Goal: Navigation & Orientation: Find specific page/section

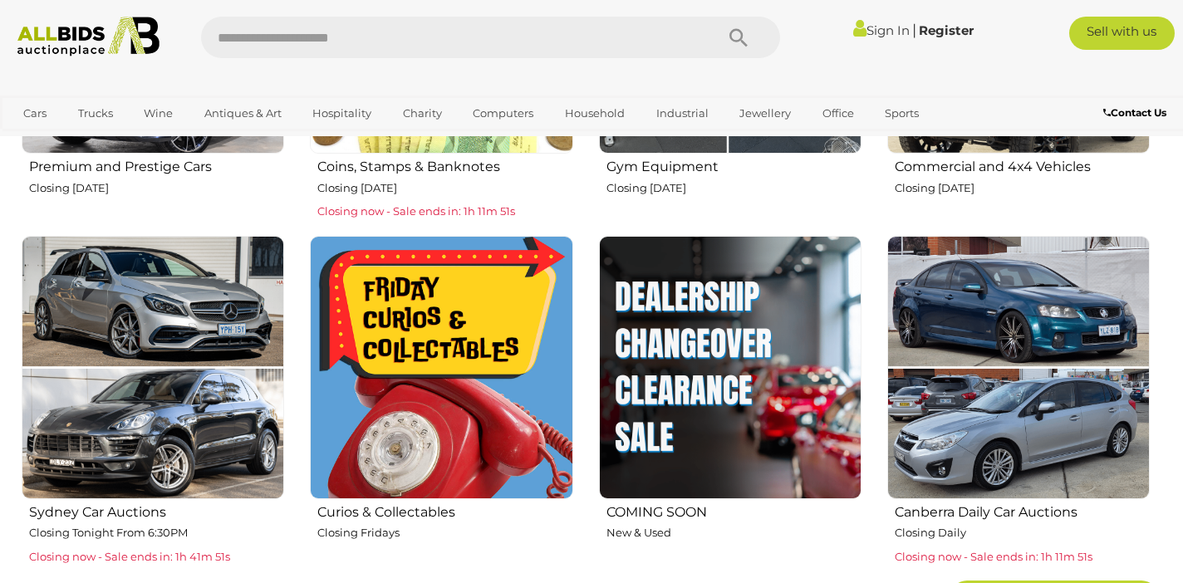
scroll to position [859, 0]
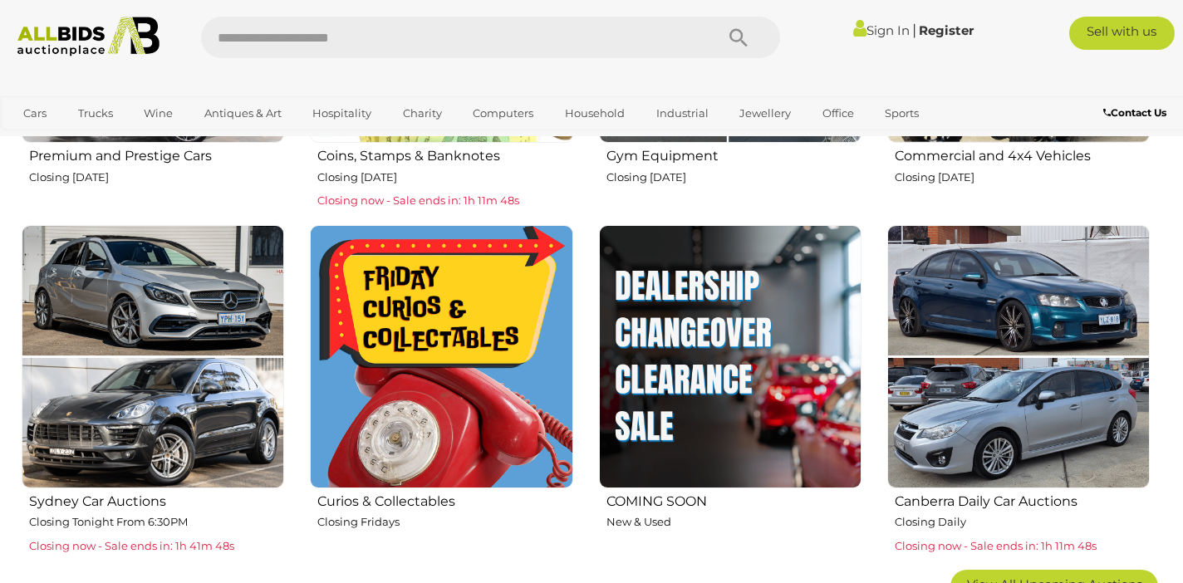
click at [421, 449] on img at bounding box center [441, 356] width 262 height 262
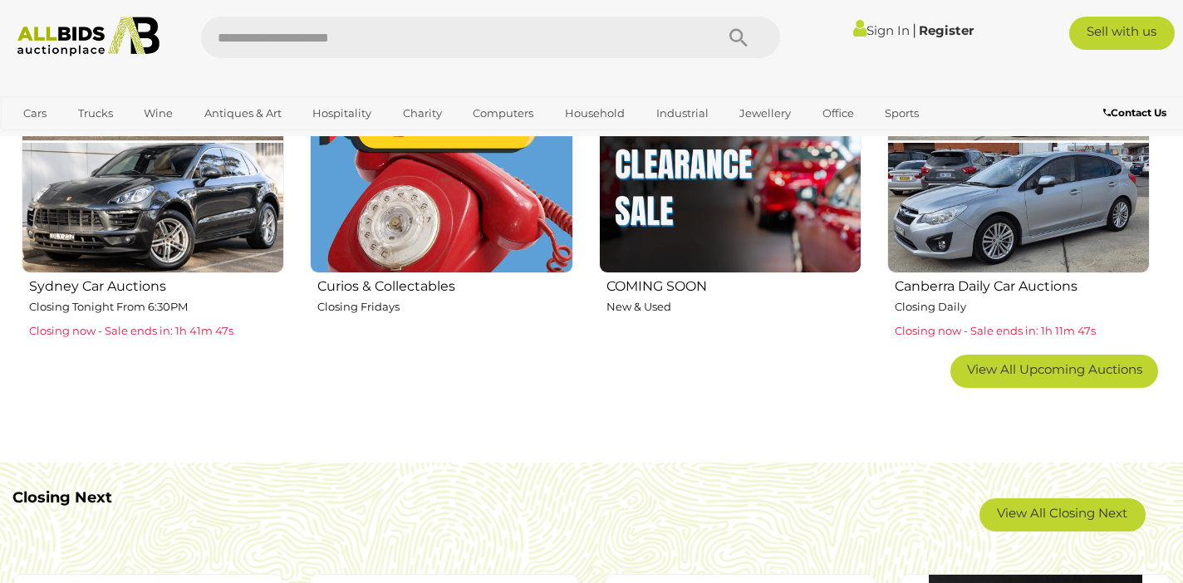
scroll to position [1077, 0]
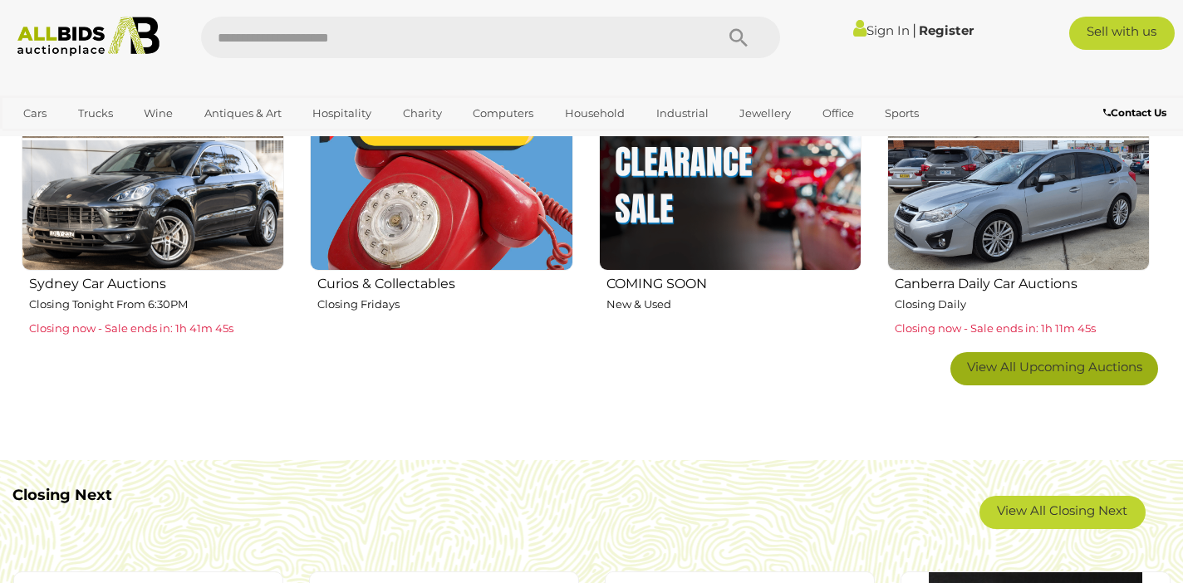
click at [993, 367] on span "View All Upcoming Auctions" at bounding box center [1054, 367] width 175 height 16
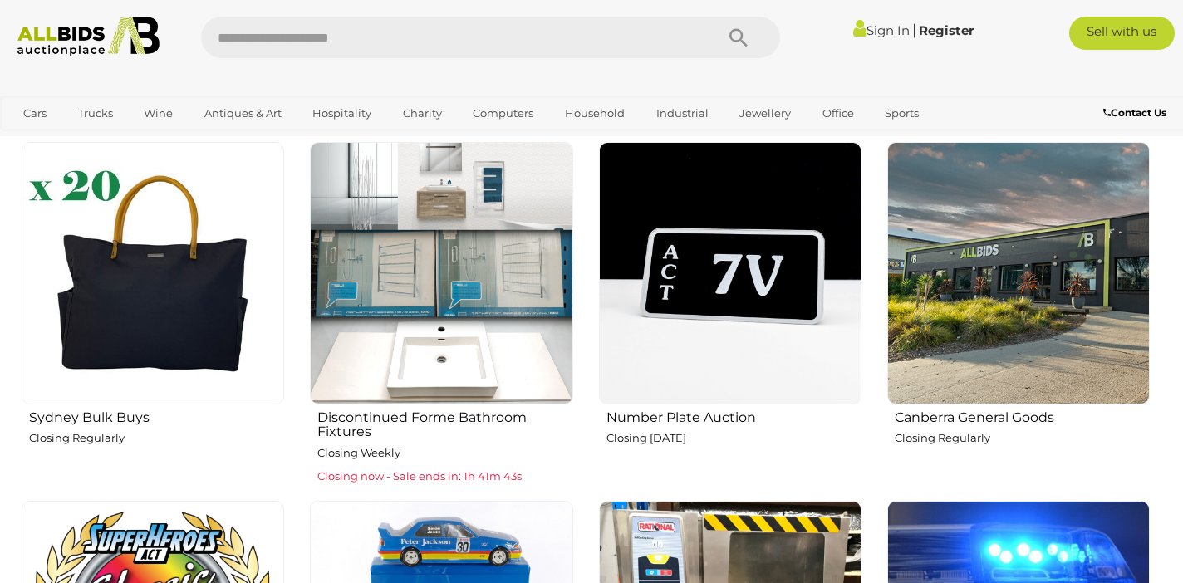
scroll to position [1291, 0]
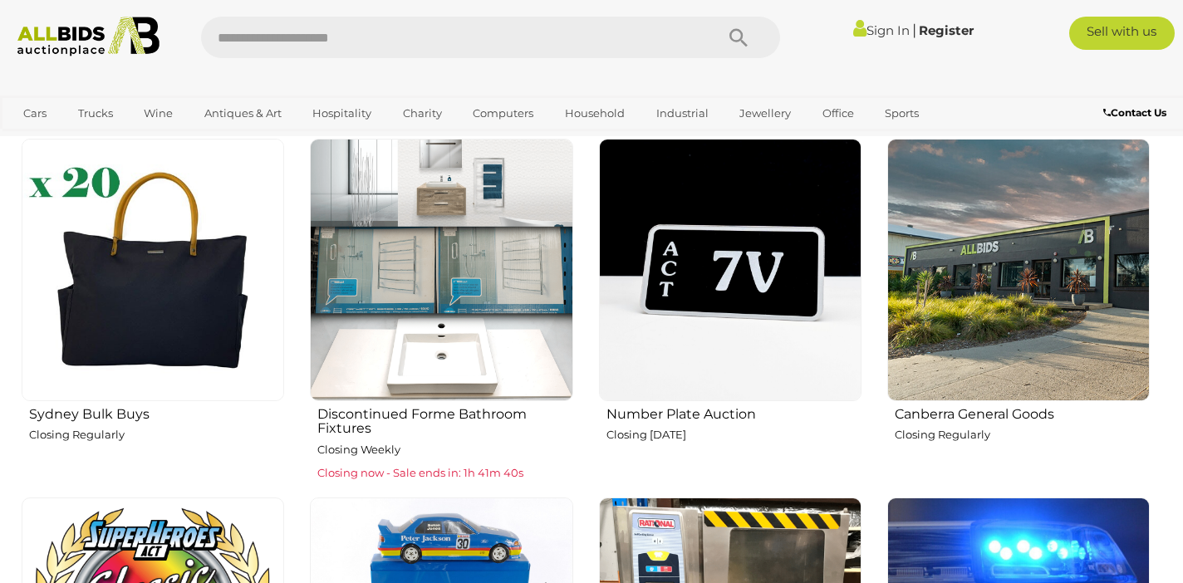
click at [130, 341] on img at bounding box center [153, 270] width 262 height 262
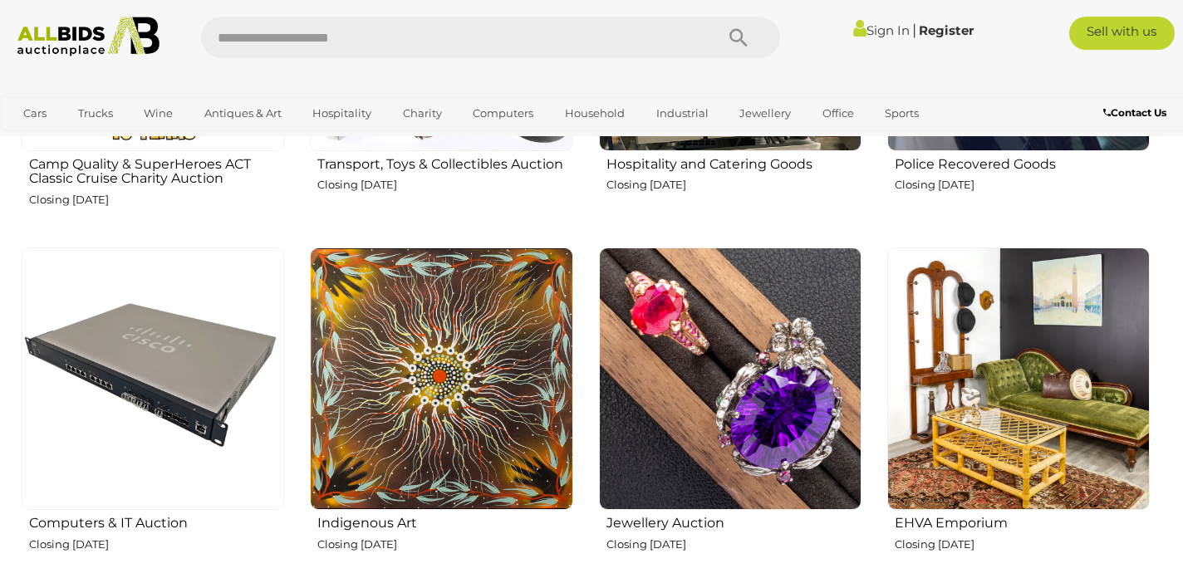
scroll to position [1929, 0]
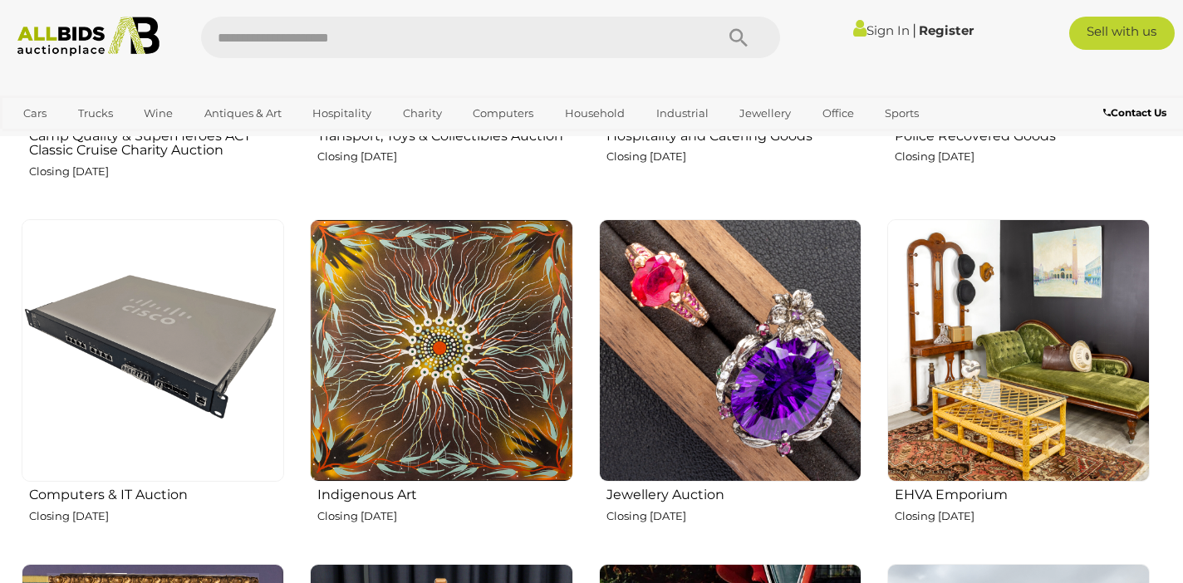
click at [1011, 356] on img at bounding box center [1018, 350] width 262 height 262
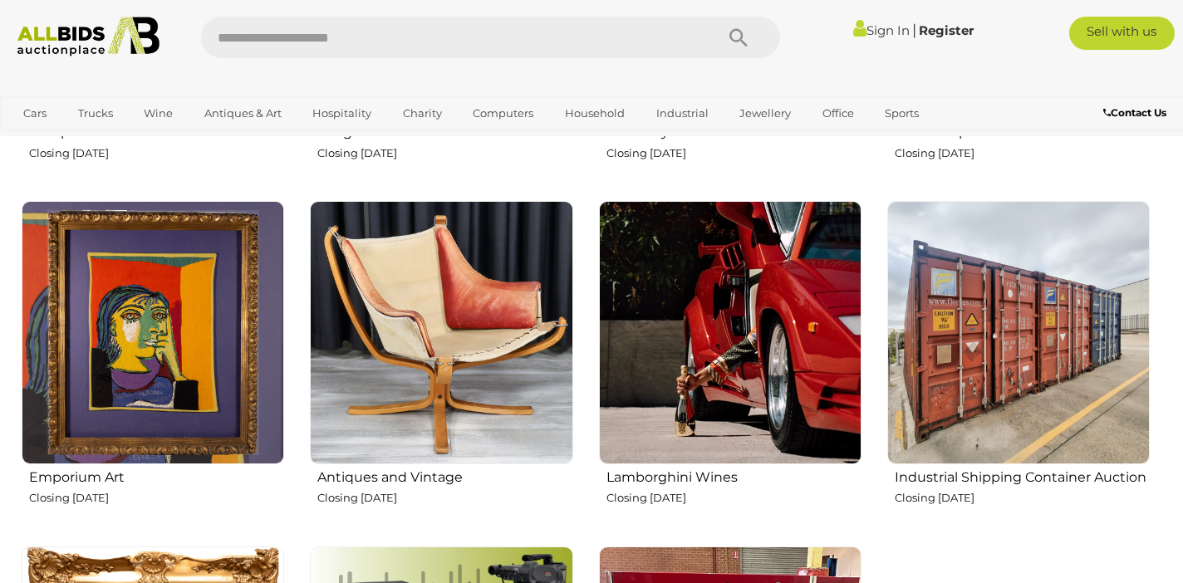
scroll to position [2299, 0]
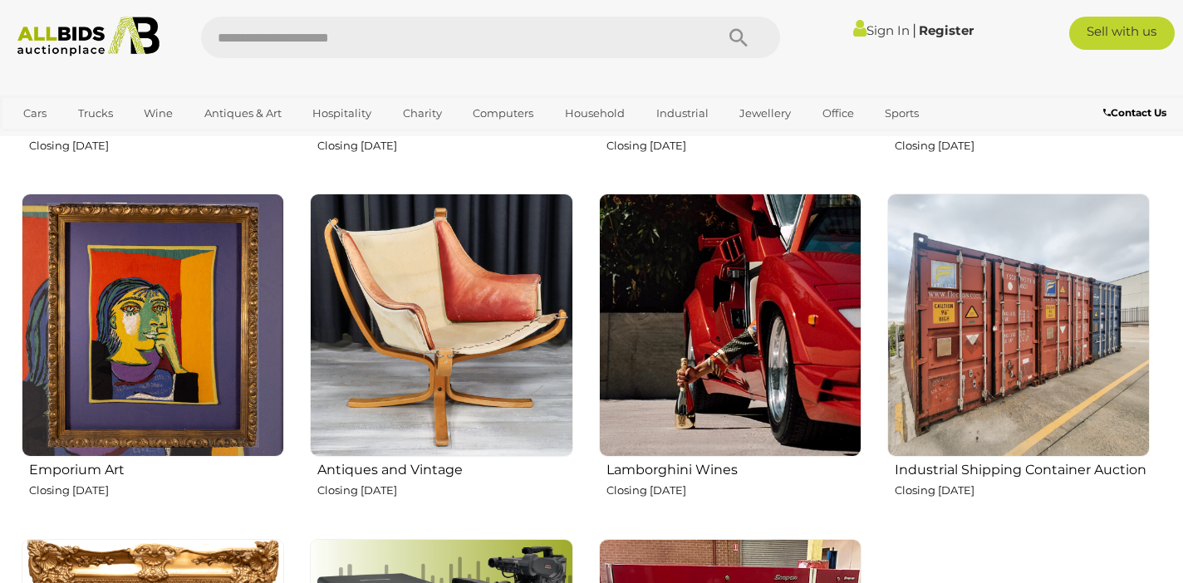
click at [445, 362] on img at bounding box center [441, 325] width 262 height 262
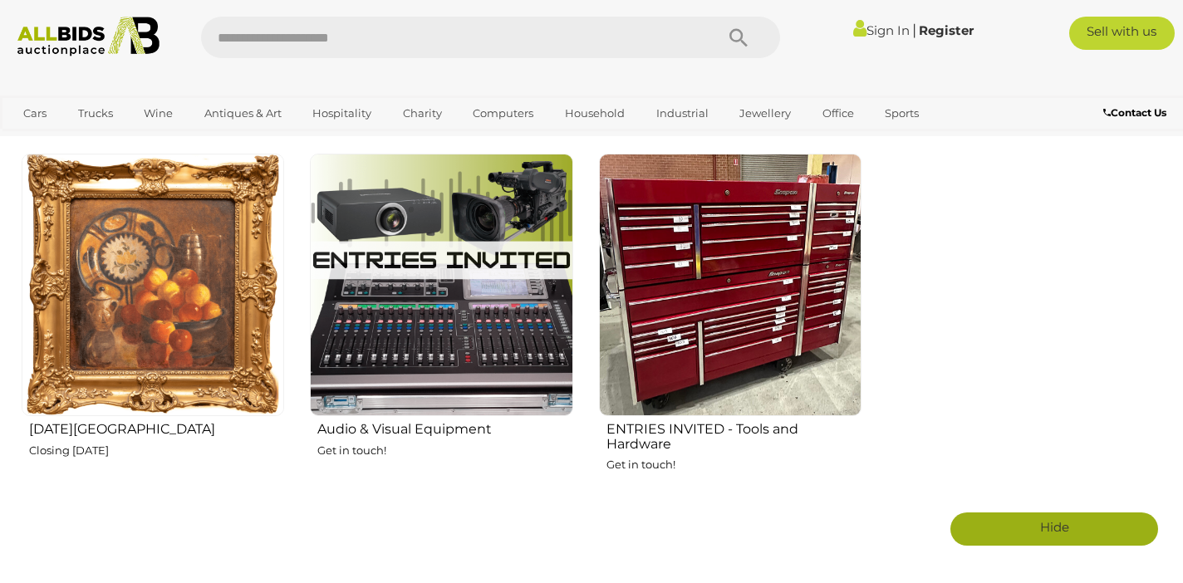
scroll to position [2683, 0]
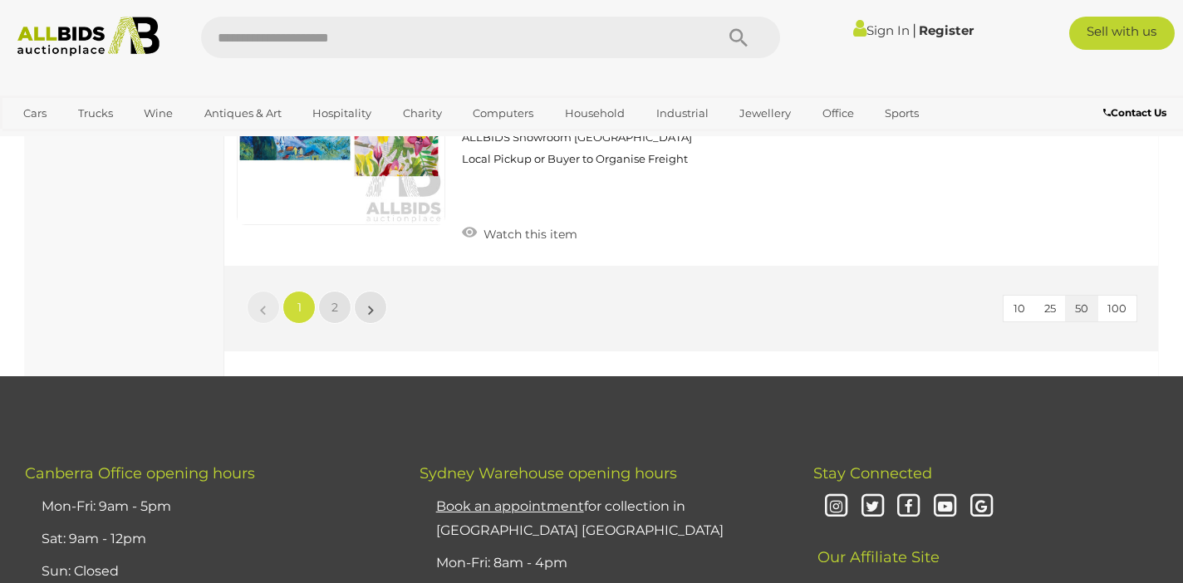
scroll to position [13167, 0]
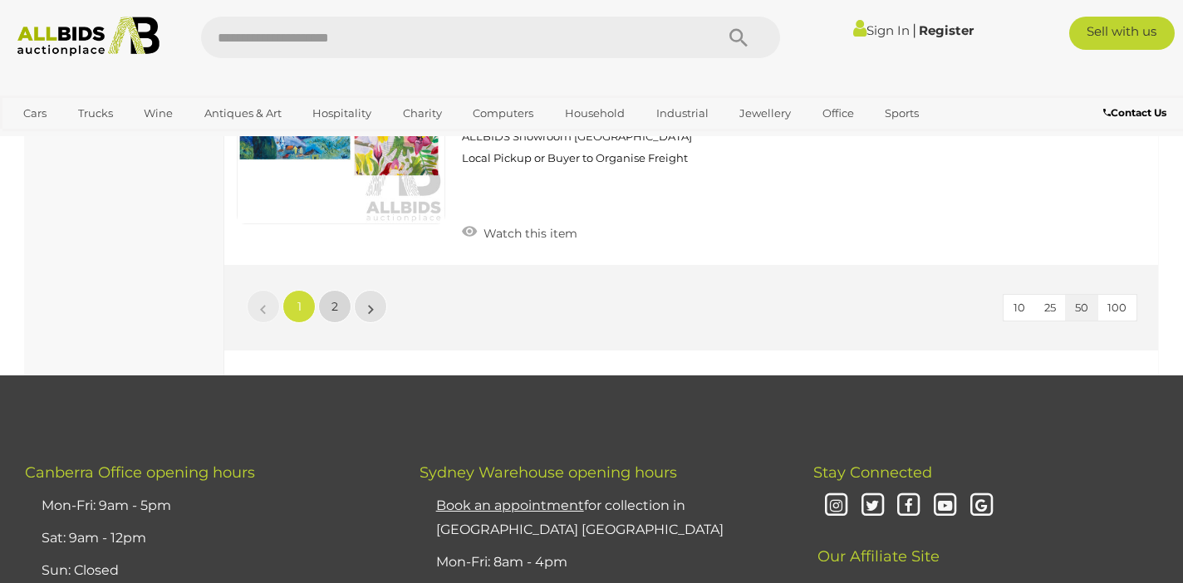
click at [334, 299] on span "2" at bounding box center [334, 306] width 7 height 15
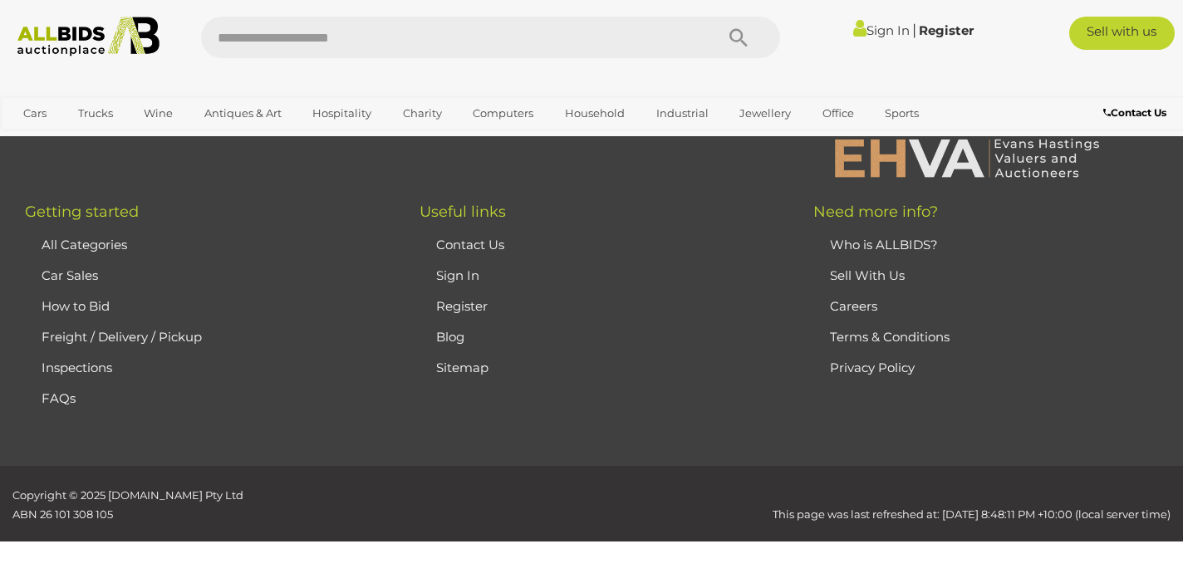
scroll to position [85, 0]
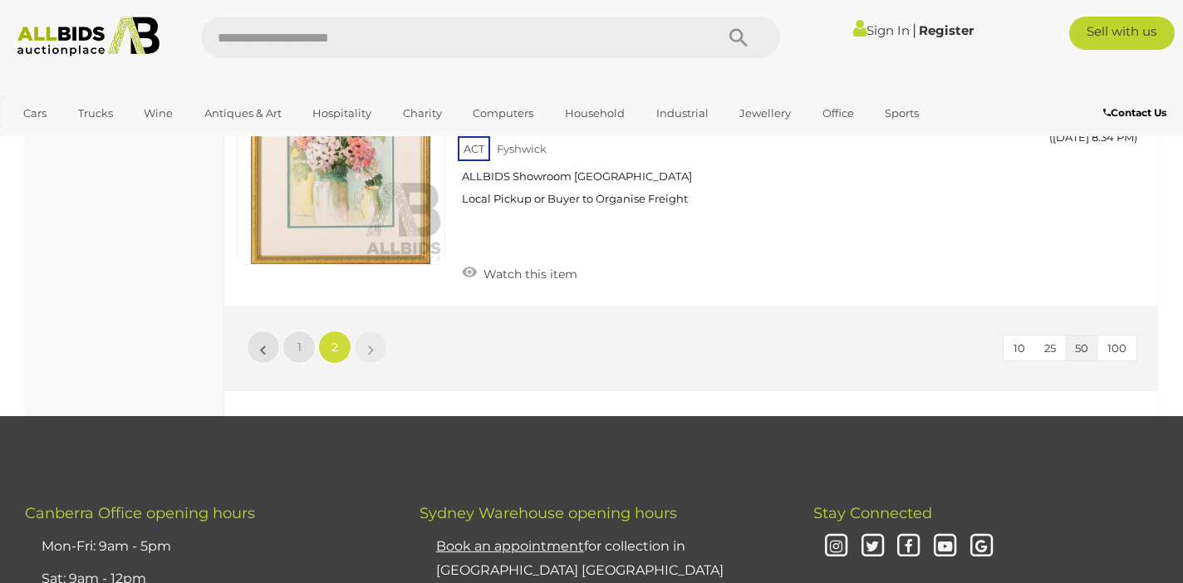
scroll to position [3642, 0]
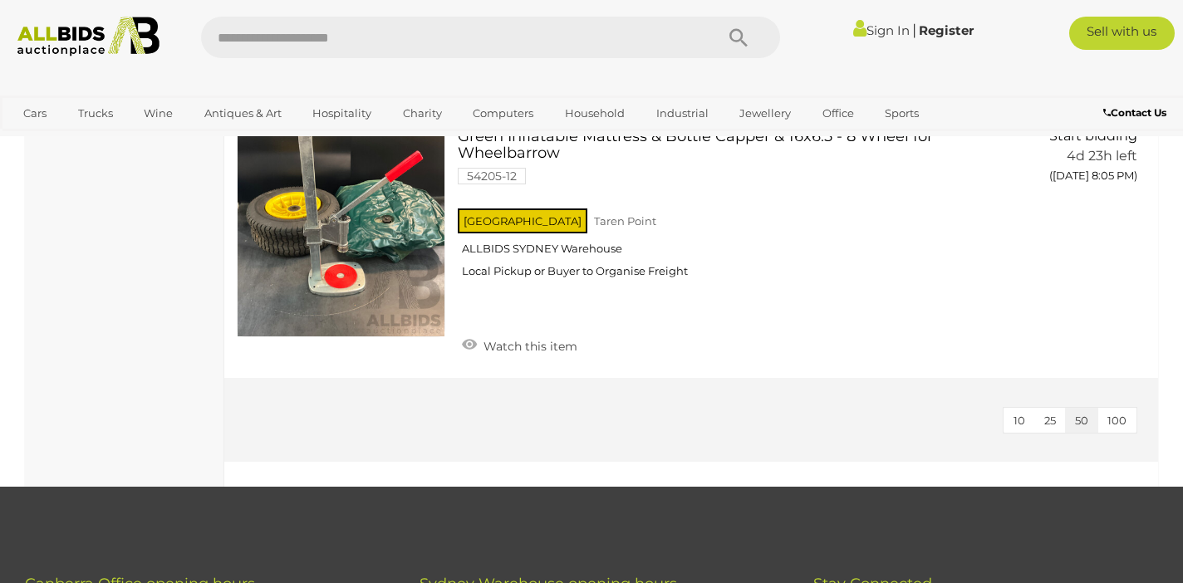
scroll to position [7061, 0]
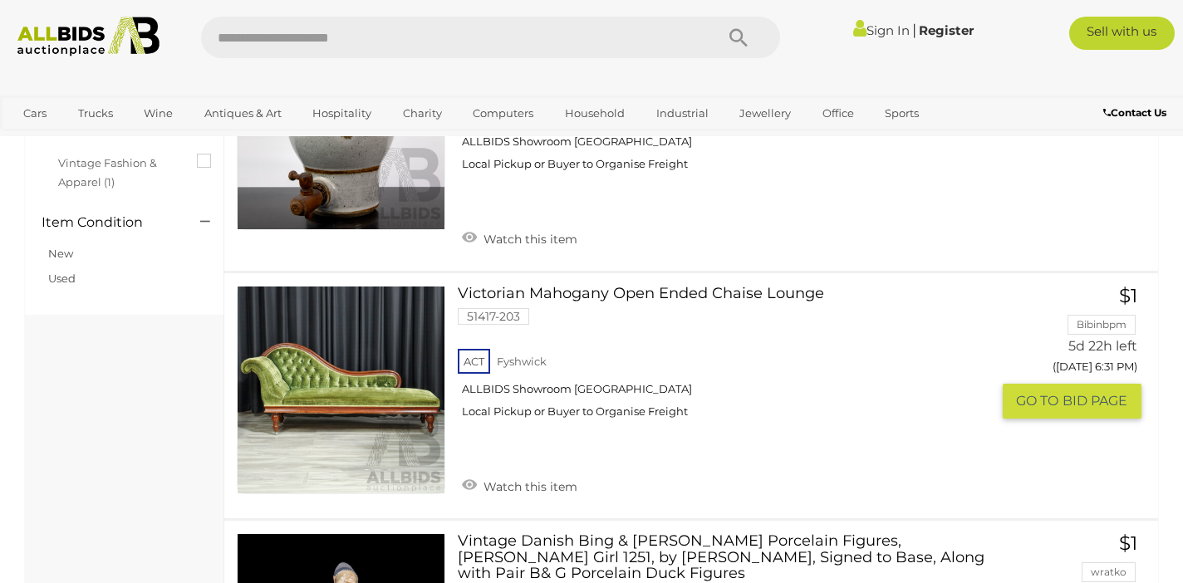
scroll to position [763, 0]
